Goal: Navigation & Orientation: Find specific page/section

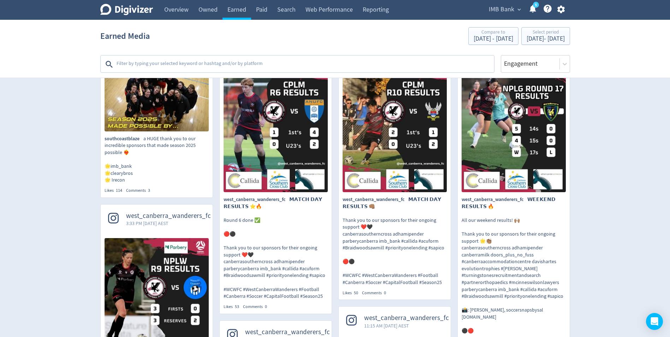
scroll to position [71, 0]
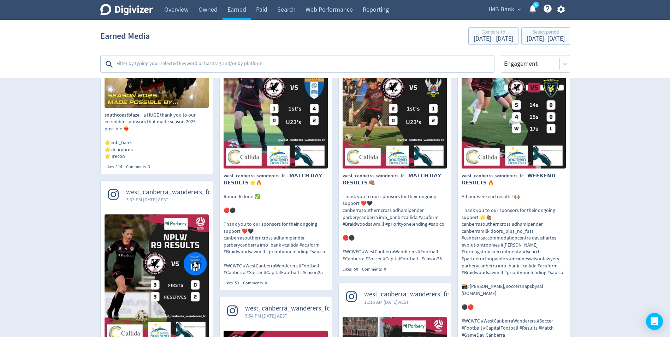
scroll to position [0, 0]
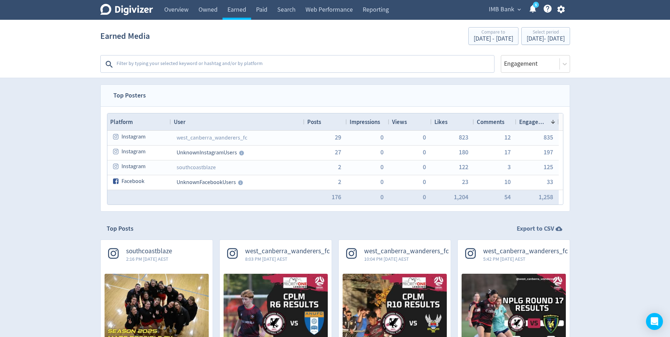
click at [540, 230] on strong "Export to CSV" at bounding box center [535, 228] width 37 height 9
click at [231, 62] on textarea at bounding box center [305, 64] width 378 height 14
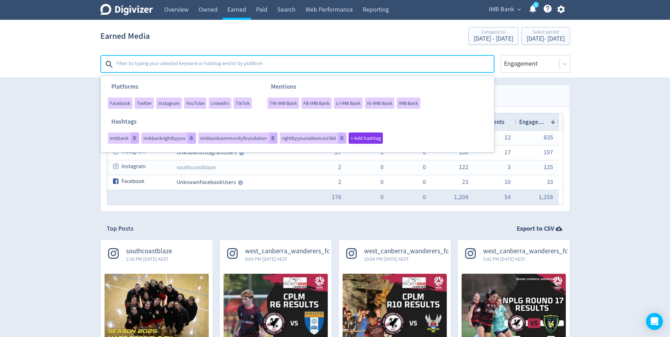
click at [320, 43] on div "Earned Media Compare to [DATE] - [DATE] Select period [DATE] - [DATE]" at bounding box center [335, 36] width 470 height 23
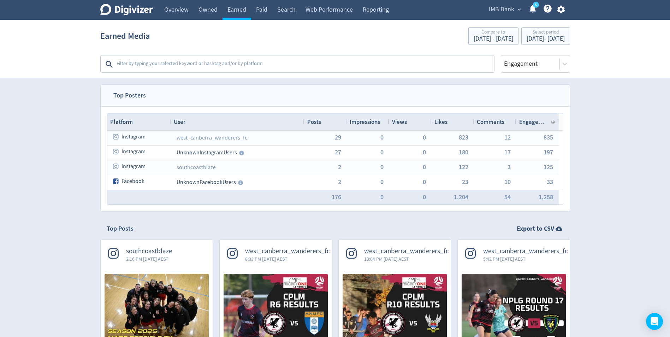
click at [563, 12] on icon "button" at bounding box center [562, 10] width 10 height 10
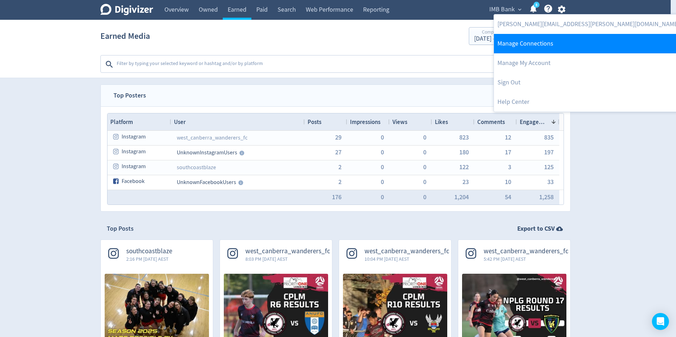
click at [536, 43] on link "Manage Connections" at bounding box center [588, 43] width 189 height 19
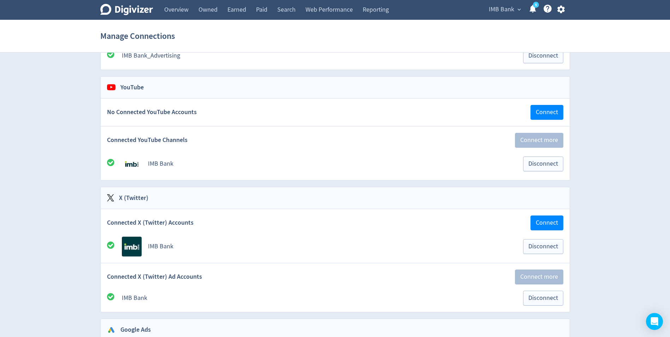
scroll to position [283, 0]
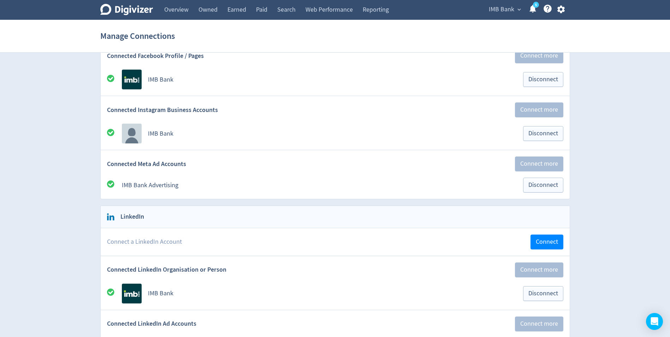
scroll to position [0, 0]
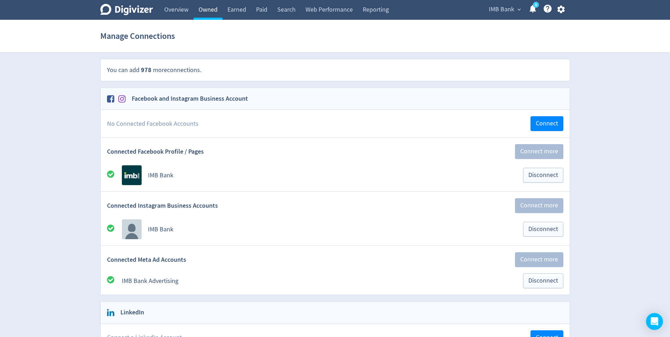
click at [206, 9] on link "Owned" at bounding box center [208, 10] width 29 height 20
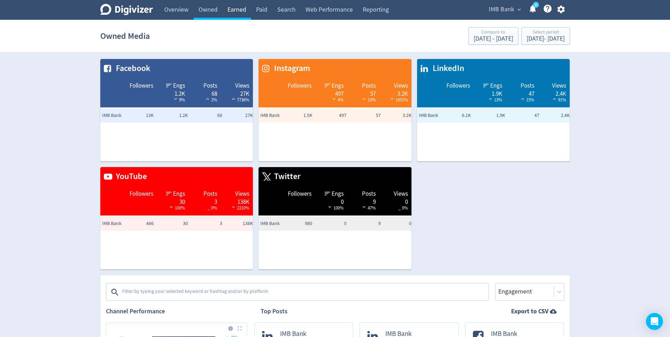
click at [240, 10] on link "Earned" at bounding box center [237, 10] width 29 height 20
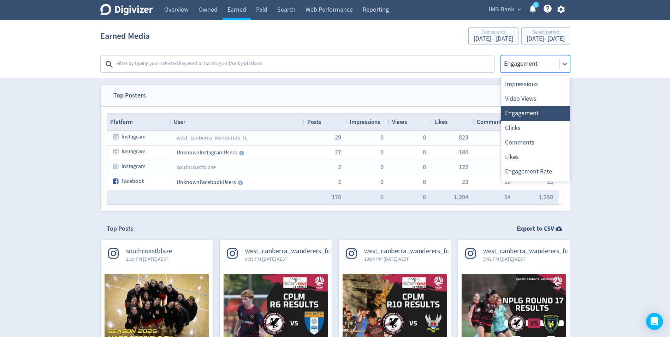
click at [538, 67] on div at bounding box center [531, 64] width 54 height 10
click at [524, 83] on div "Impressions" at bounding box center [535, 84] width 69 height 14
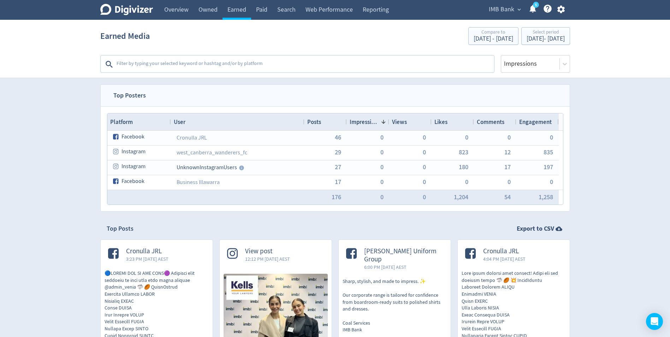
click at [335, 84] on div "Top Posters Drag here to set row groups Drag here to set column labels Platform…" at bounding box center [335, 147] width 470 height 127
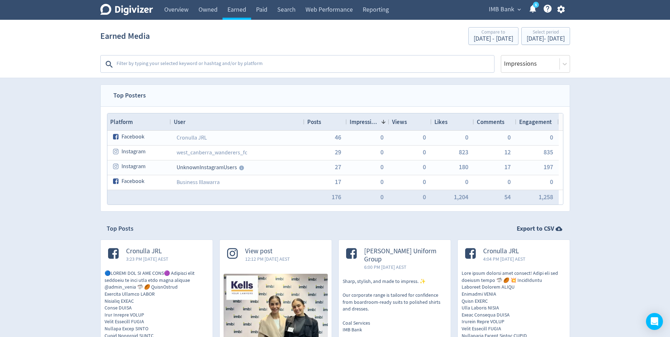
click at [332, 92] on nav "Top Posters" at bounding box center [335, 96] width 469 height 22
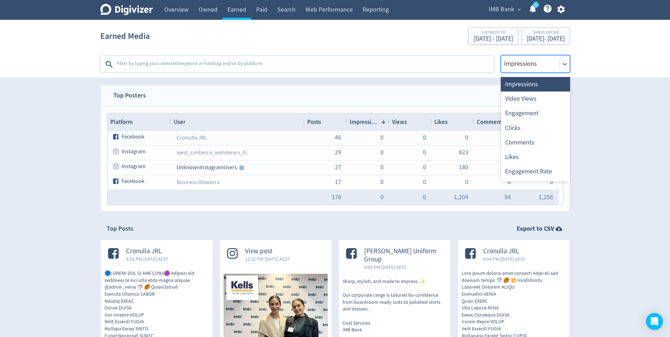
click at [542, 66] on div at bounding box center [531, 64] width 54 height 10
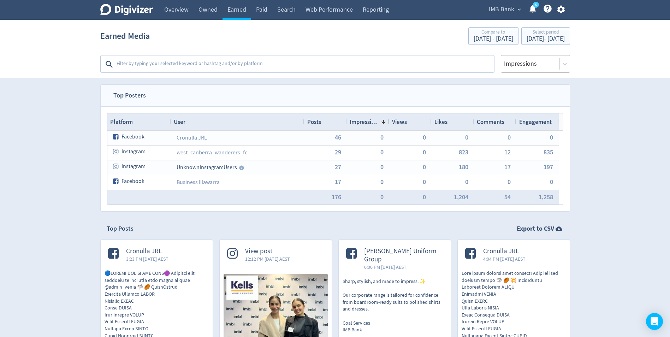
click at [537, 71] on div "Impressions" at bounding box center [535, 64] width 69 height 18
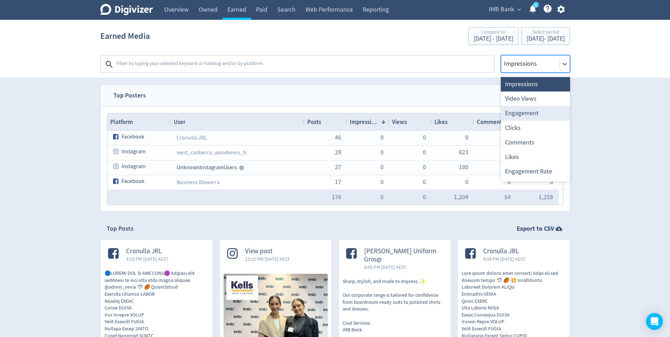
click at [525, 110] on div "Engagement" at bounding box center [535, 113] width 69 height 14
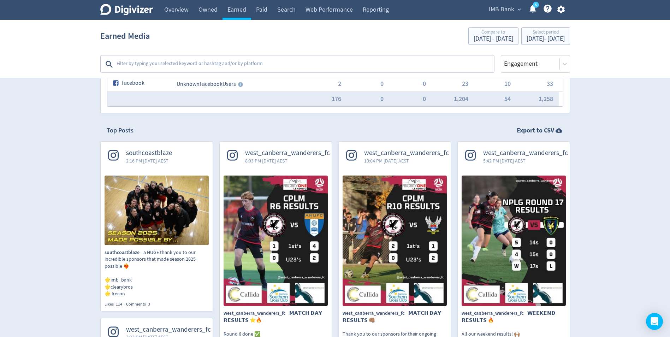
scroll to position [106, 0]
